Goal: Find specific page/section: Find specific page/section

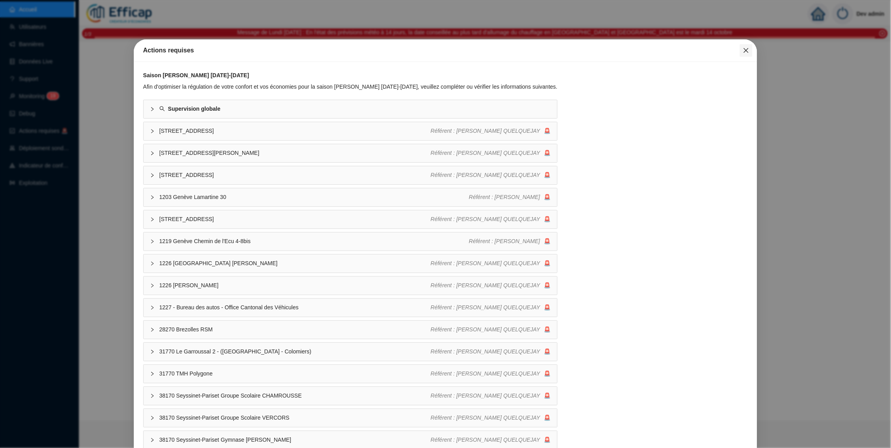
click at [743, 53] on icon "close" at bounding box center [746, 50] width 6 height 6
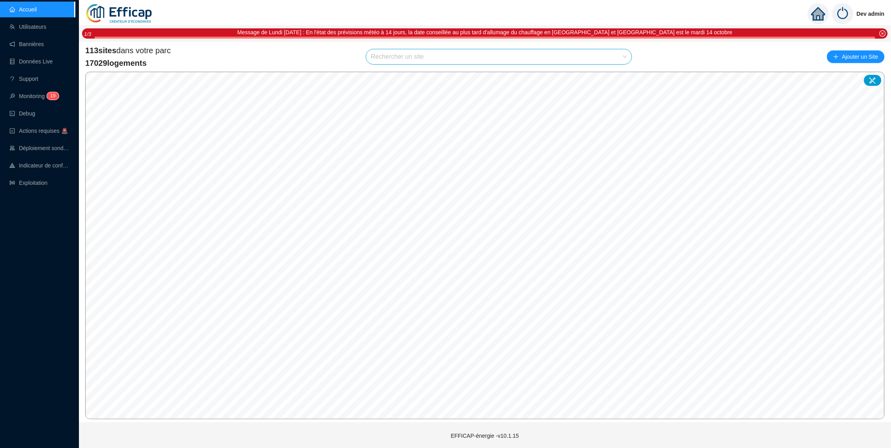
click at [540, 53] on input "search" at bounding box center [495, 56] width 249 height 15
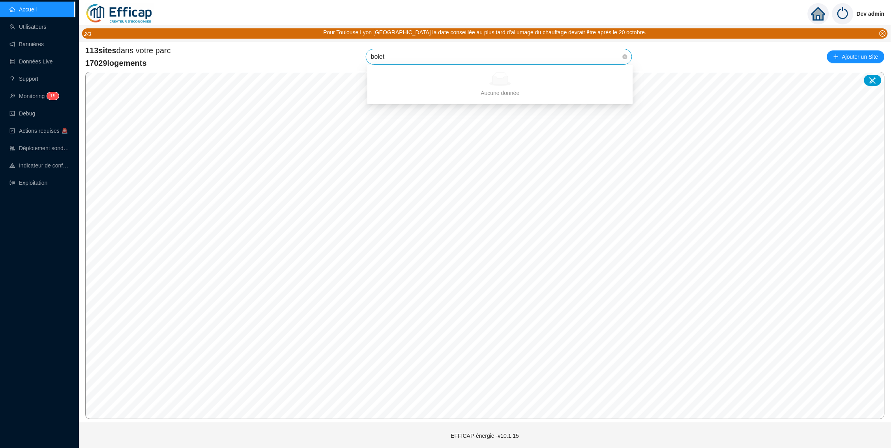
click at [611, 75] on div "Aucune donnée" at bounding box center [500, 79] width 247 height 14
type input "blo"
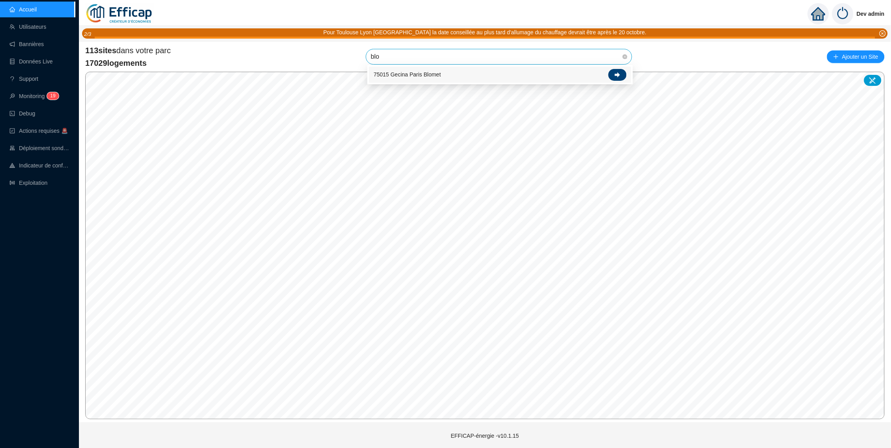
click at [612, 77] on div at bounding box center [617, 75] width 18 height 12
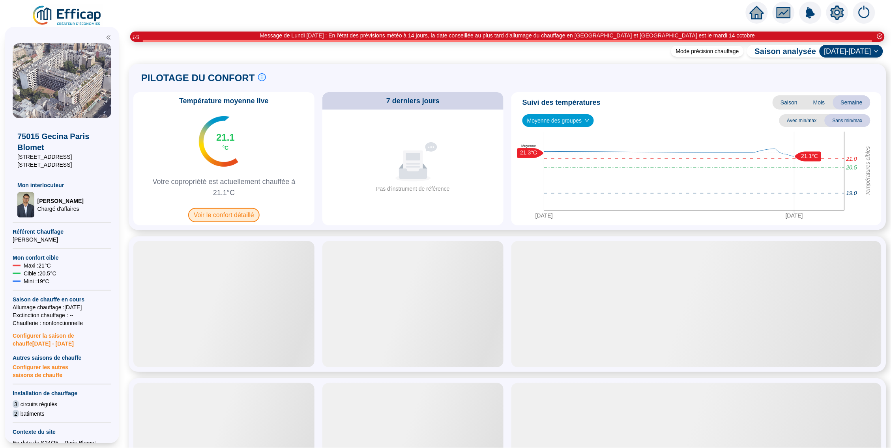
click at [230, 214] on span "Voir le confort détaillé" at bounding box center [223, 215] width 71 height 14
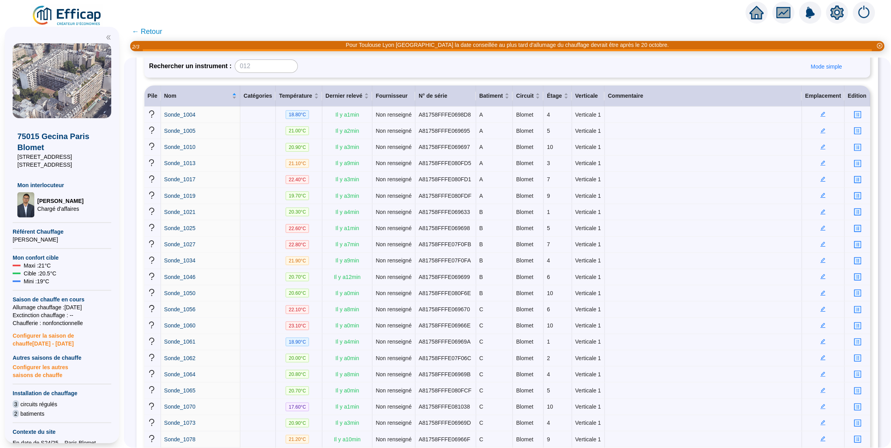
scroll to position [204, 0]
